Goal: Task Accomplishment & Management: Manage account settings

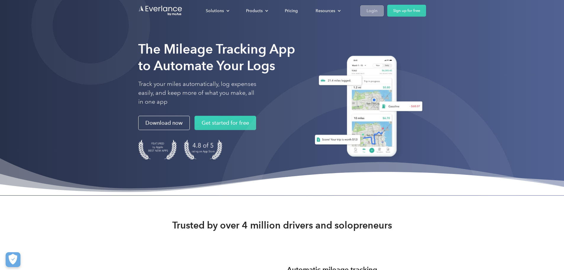
click at [384, 12] on link "Login" at bounding box center [371, 10] width 23 height 11
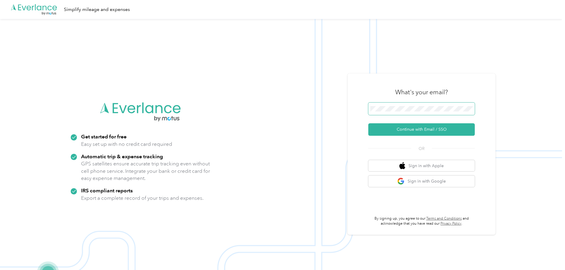
click at [387, 102] on span at bounding box center [422, 108] width 107 height 12
click at [385, 133] on button "Continue with Email / SSO" at bounding box center [422, 129] width 107 height 12
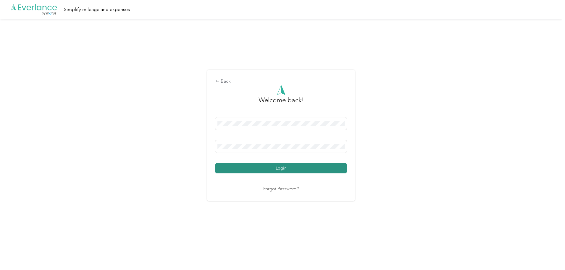
click at [247, 168] on button "Login" at bounding box center [280, 168] width 131 height 10
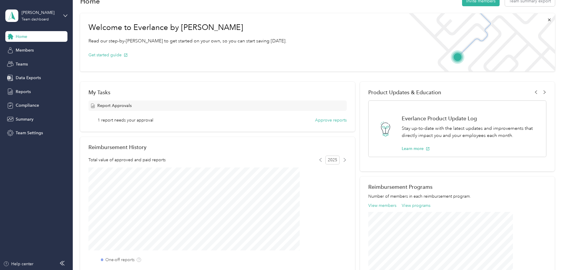
scroll to position [13, 0]
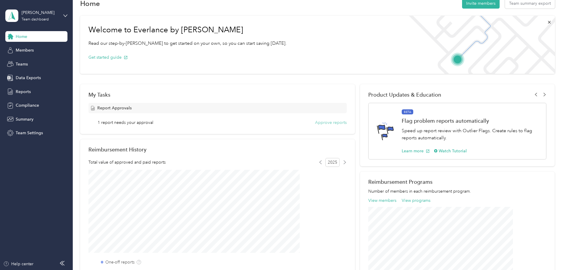
click at [319, 122] on button "Approve reports" at bounding box center [331, 122] width 32 height 6
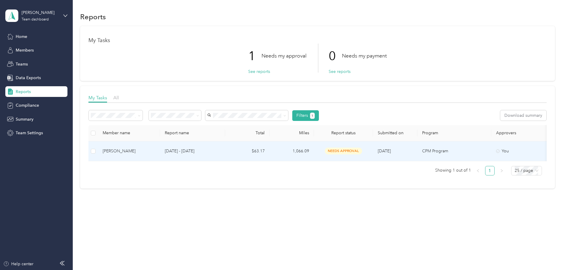
click at [362, 151] on span "needs approval" at bounding box center [343, 150] width 37 height 7
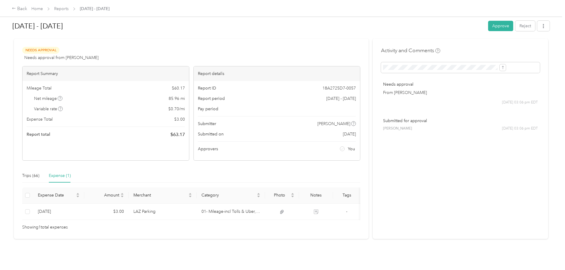
scroll to position [16, 0]
click at [39, 172] on div "Trips (66)" at bounding box center [30, 175] width 17 height 7
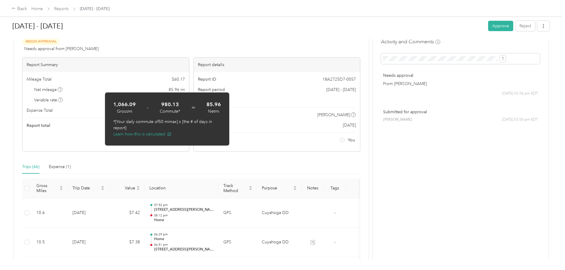
click at [36, 86] on div "Back Home Reports [DATE] - [DATE] [DATE] - [DATE] Approve Reject Needs Approval…" at bounding box center [281, 135] width 562 height 270
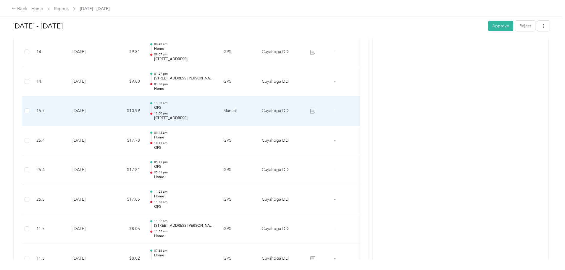
scroll to position [667, 0]
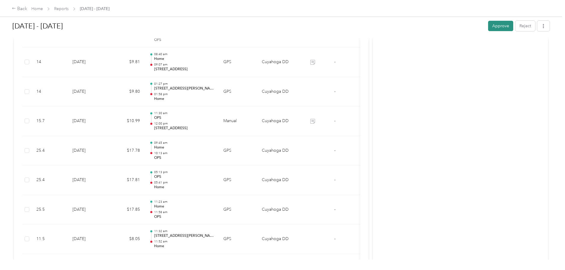
click at [488, 25] on button "Approve" at bounding box center [500, 26] width 25 height 10
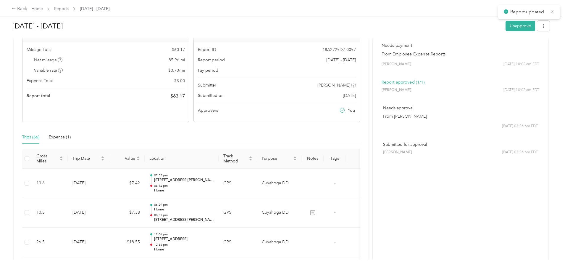
scroll to position [0, 0]
